Goal: Navigation & Orientation: Find specific page/section

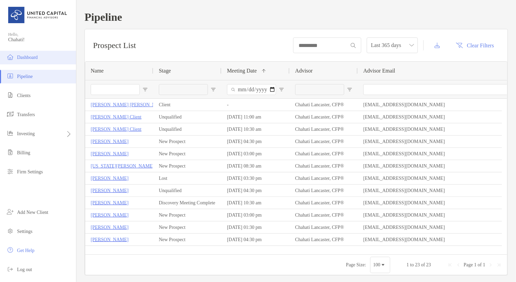
click at [29, 62] on li "Dashboard" at bounding box center [38, 58] width 76 height 14
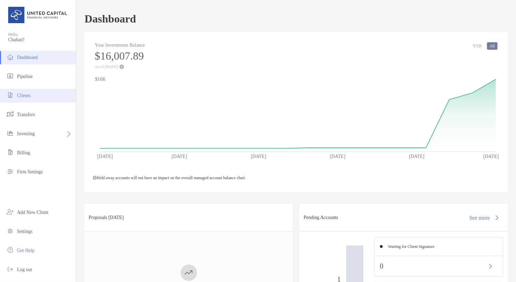
click at [30, 102] on li "Clients" at bounding box center [38, 96] width 76 height 14
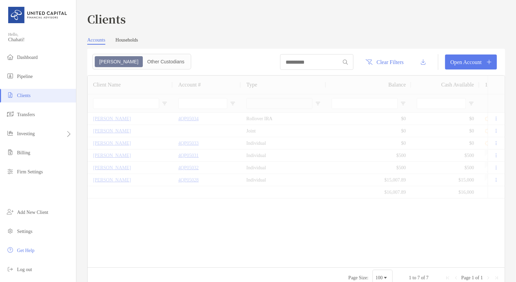
type input "**********"
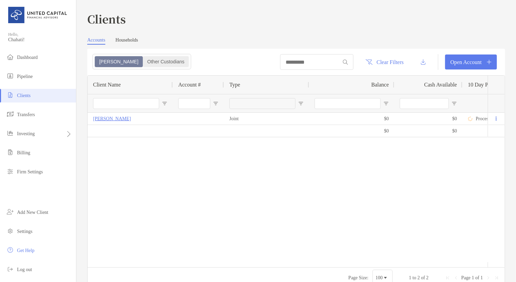
click at [144, 60] on div "Other Custodians" at bounding box center [166, 62] width 45 height 10
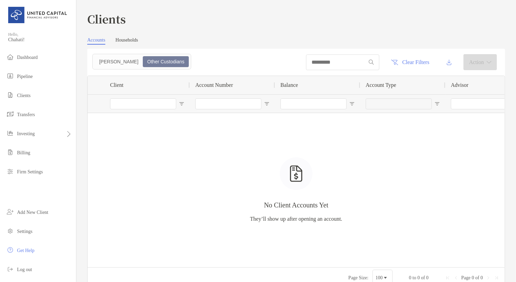
click at [125, 37] on div "Clients Accounts Households Zoe Other Custodians Clear Filters Action 0 to 0 of…" at bounding box center [296, 150] width 418 height 278
click at [126, 41] on link "Households" at bounding box center [127, 41] width 23 height 7
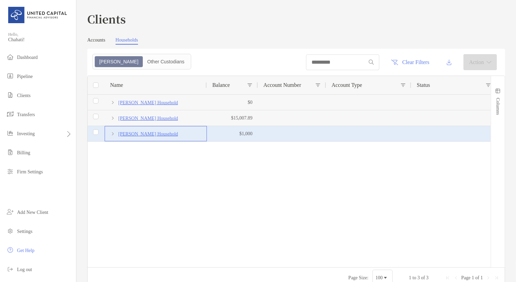
click at [139, 133] on p "[PERSON_NAME] Household" at bounding box center [148, 134] width 60 height 9
